Goal: Transaction & Acquisition: Purchase product/service

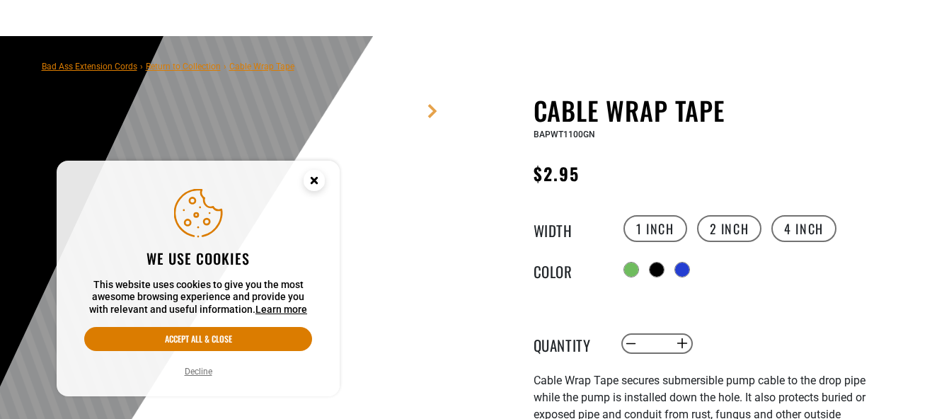
scroll to position [138, 0]
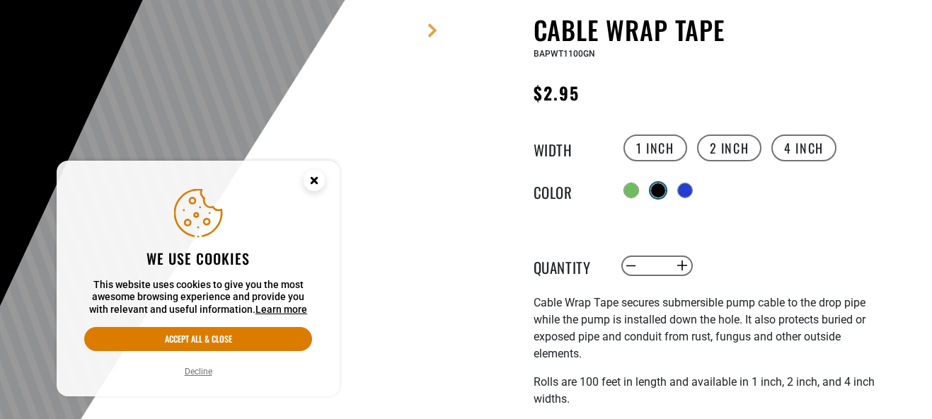
click at [665, 192] on div "products.product.variant_sold_out_or_unavailable" at bounding box center [658, 190] width 14 height 14
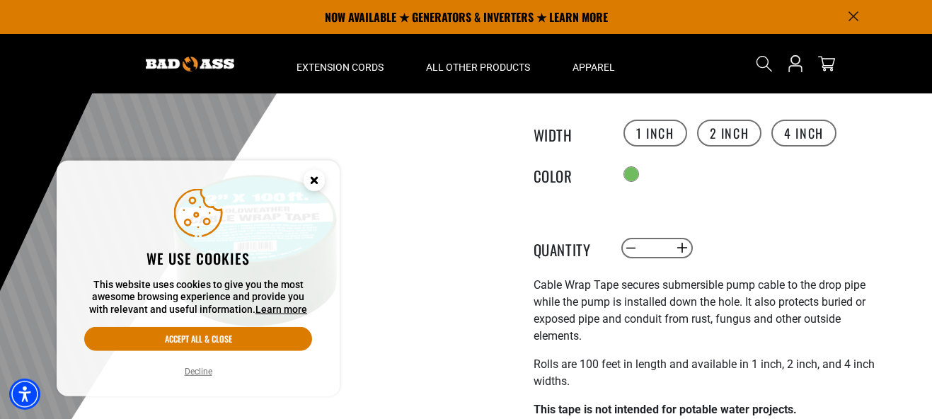
scroll to position [113, 0]
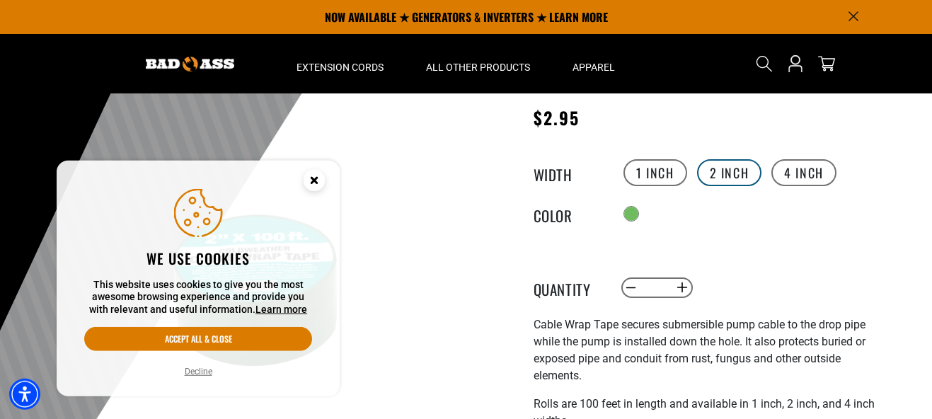
click at [730, 171] on label "2 inch" at bounding box center [729, 172] width 65 height 27
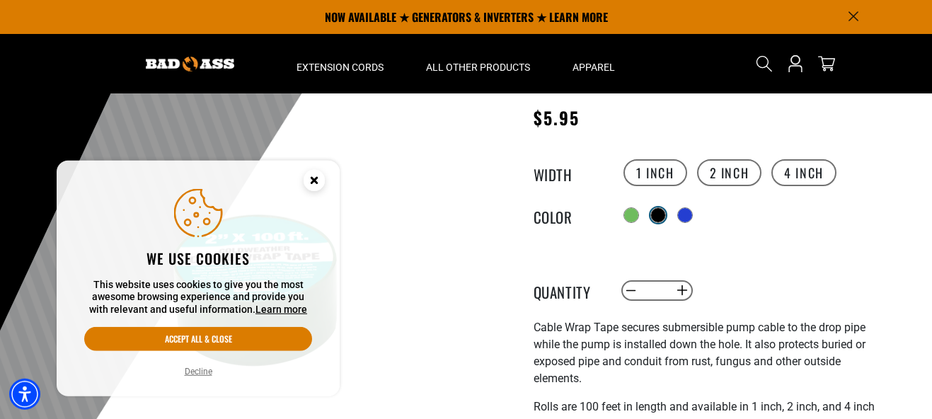
click at [660, 218] on div "products.product.variant_sold_out_or_unavailable" at bounding box center [658, 215] width 14 height 14
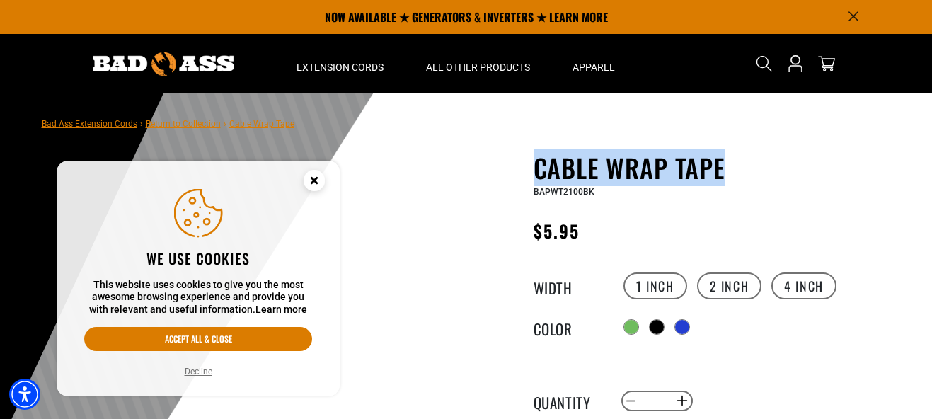
drag, startPoint x: 535, startPoint y: 166, endPoint x: 738, endPoint y: 158, distance: 203.3
click at [738, 158] on h1 "Cable Wrap Tape" at bounding box center [707, 168] width 347 height 30
copy h1 "Cable Wrap Tape"
